Goal: Book appointment/travel/reservation

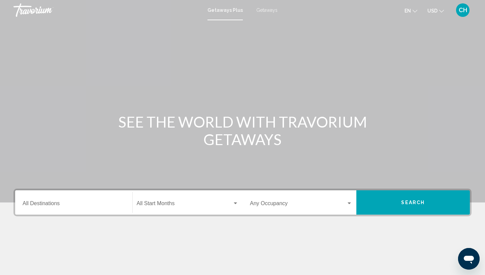
click at [267, 10] on span "Getaways" at bounding box center [266, 9] width 21 height 5
click at [48, 203] on input "Destination All Destinations" at bounding box center [74, 205] width 102 height 6
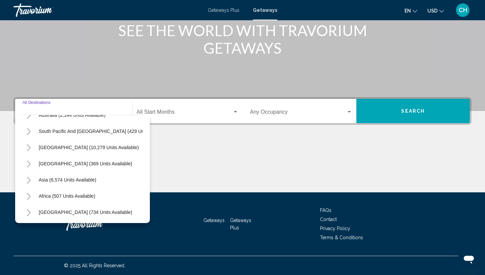
scroll to position [109, 0]
click at [28, 180] on icon "Toggle Asia (6,574 units available)" at bounding box center [28, 179] width 5 height 7
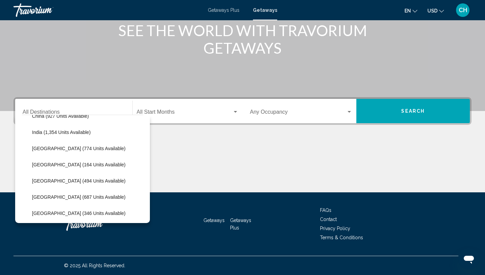
scroll to position [222, 0]
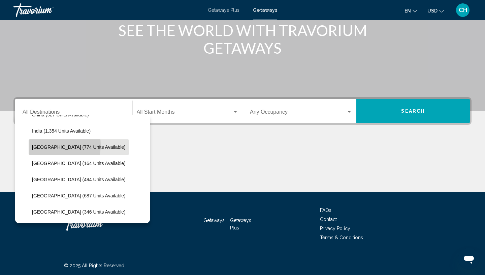
click at [48, 145] on span "[GEOGRAPHIC_DATA] (774 units available)" at bounding box center [79, 146] width 94 height 5
type input "**********"
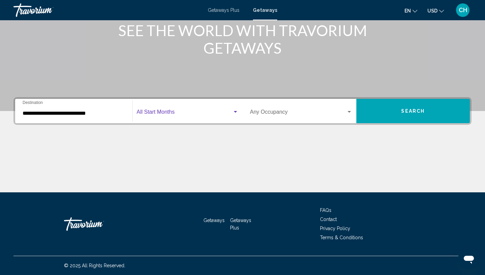
click at [169, 111] on span "Search widget" at bounding box center [185, 113] width 96 height 6
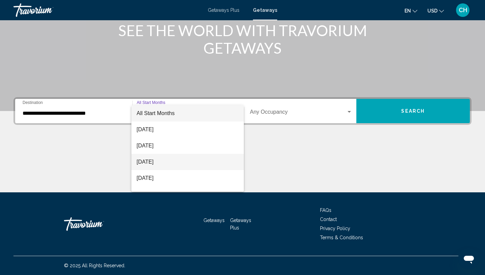
scroll to position [45, 0]
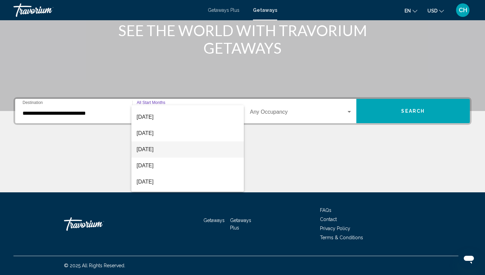
click at [164, 149] on span "[DATE]" at bounding box center [188, 149] width 102 height 16
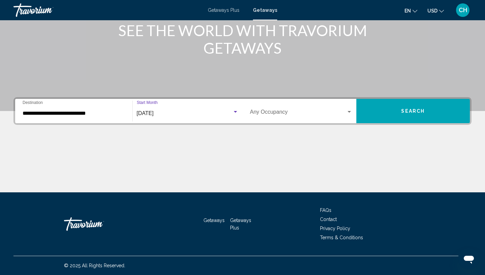
click at [402, 112] on span "Search" at bounding box center [413, 111] width 24 height 5
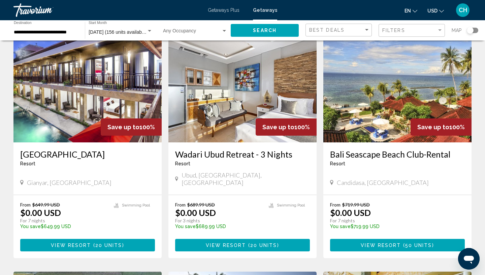
scroll to position [39, 0]
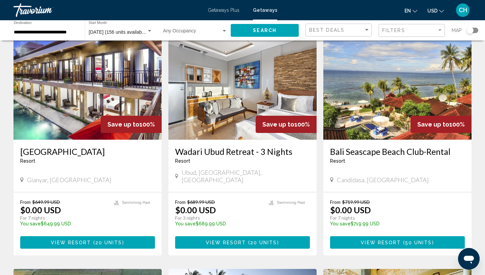
drag, startPoint x: 18, startPoint y: 202, endPoint x: 98, endPoint y: 216, distance: 81.2
click at [98, 216] on div "From $649.99 USD $0.00 USD For 7 nights You save $649.99 USD temp 4.3 [GEOGRAPH…" at bounding box center [87, 223] width 148 height 63
click at [96, 240] on span "20 units" at bounding box center [108, 242] width 27 height 5
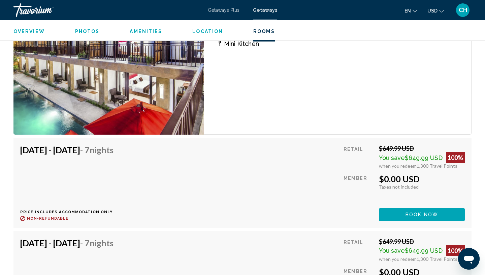
scroll to position [1042, 0]
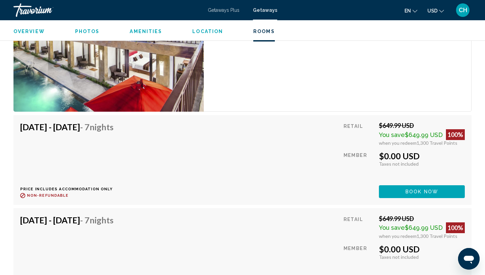
click at [422, 192] on span "Book now" at bounding box center [422, 191] width 33 height 5
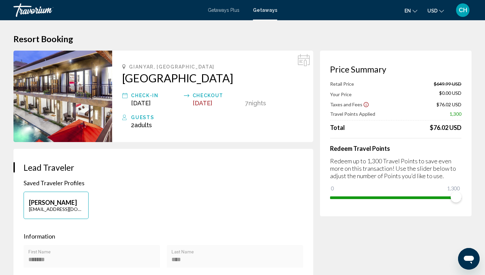
drag, startPoint x: 430, startPoint y: 126, endPoint x: 475, endPoint y: 128, distance: 44.2
